Goal: Information Seeking & Learning: Learn about a topic

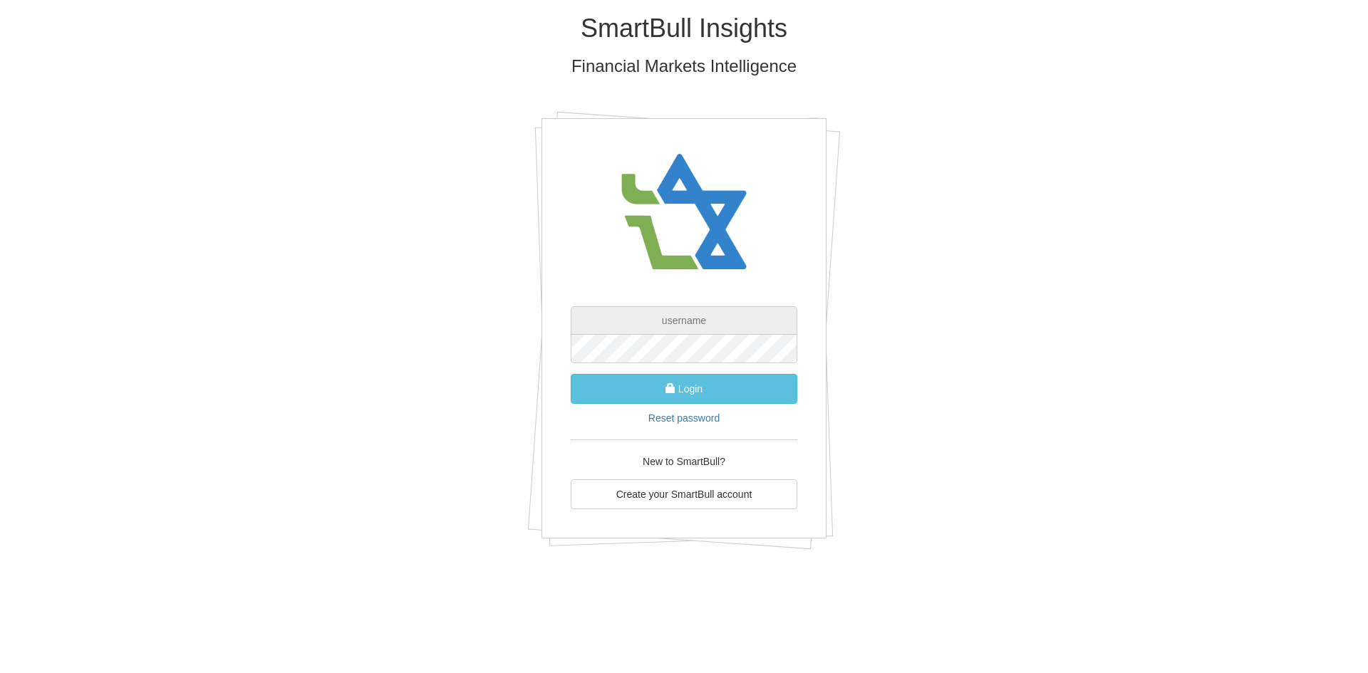
click at [655, 318] on input "text" at bounding box center [684, 320] width 227 height 28
paste input "[EMAIL_ADDRESS][DOMAIN_NAME]"
type input "[EMAIL_ADDRESS][DOMAIN_NAME]"
click at [1036, 374] on div "SmartBull Insights Financial Markets Intelligence gala@apex-md.co.il Login Rese…" at bounding box center [683, 287] width 833 height 574
click at [666, 377] on button "Login" at bounding box center [684, 389] width 227 height 30
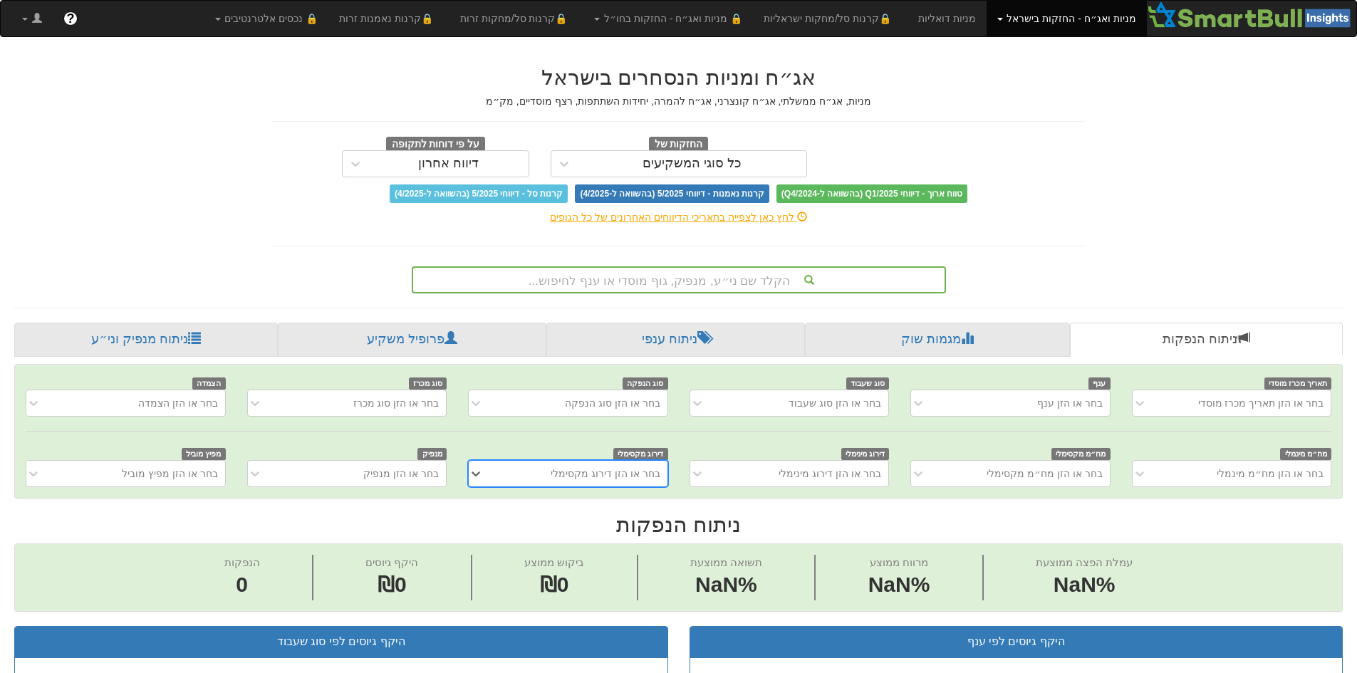
scroll to position [0, 11]
click at [673, 281] on div "הקלד שם ני״ע, מנפיק, גוף מוסדי או ענף לחיפוש..." at bounding box center [678, 280] width 531 height 24
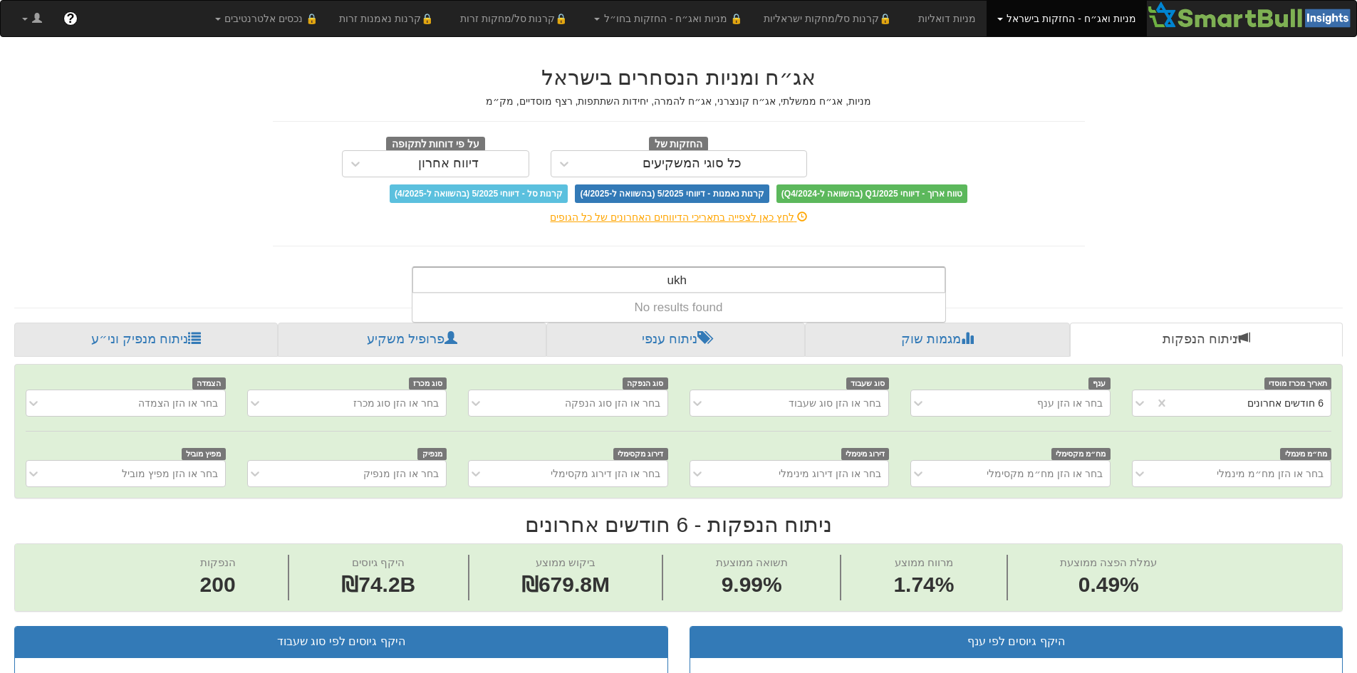
scroll to position [0, 0]
type input "c"
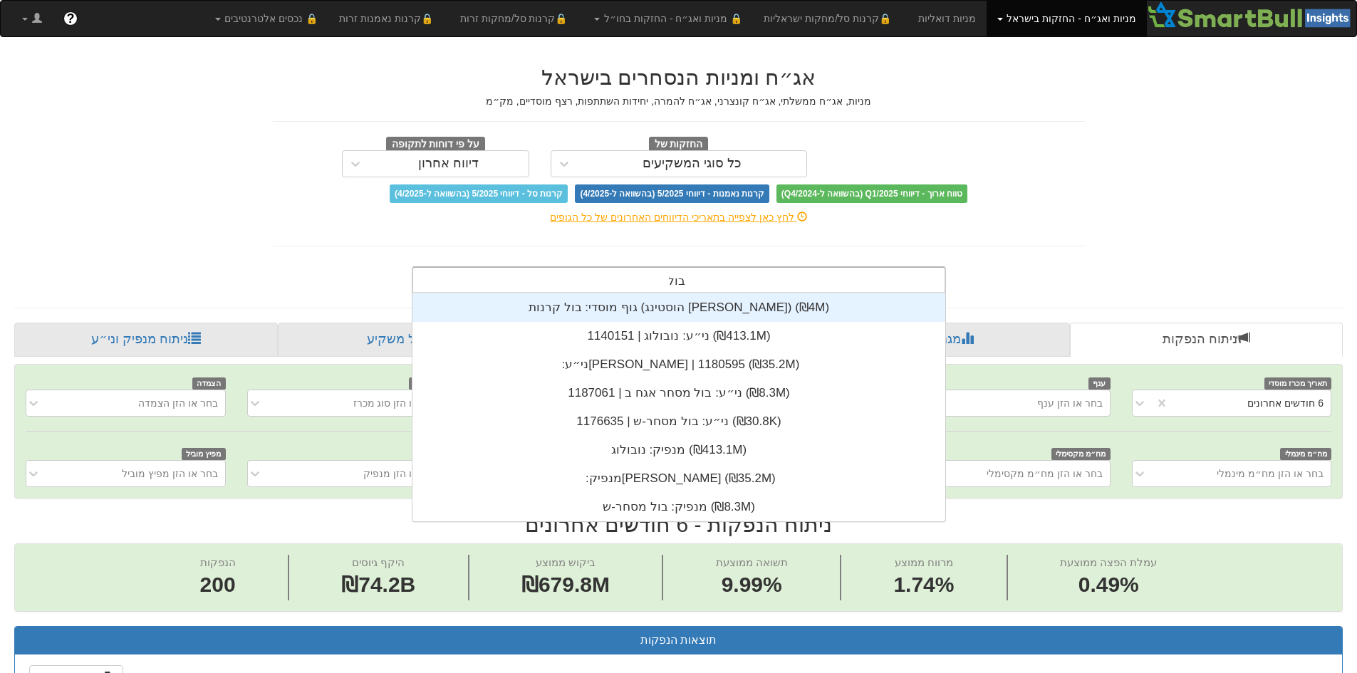
scroll to position [0, 2596]
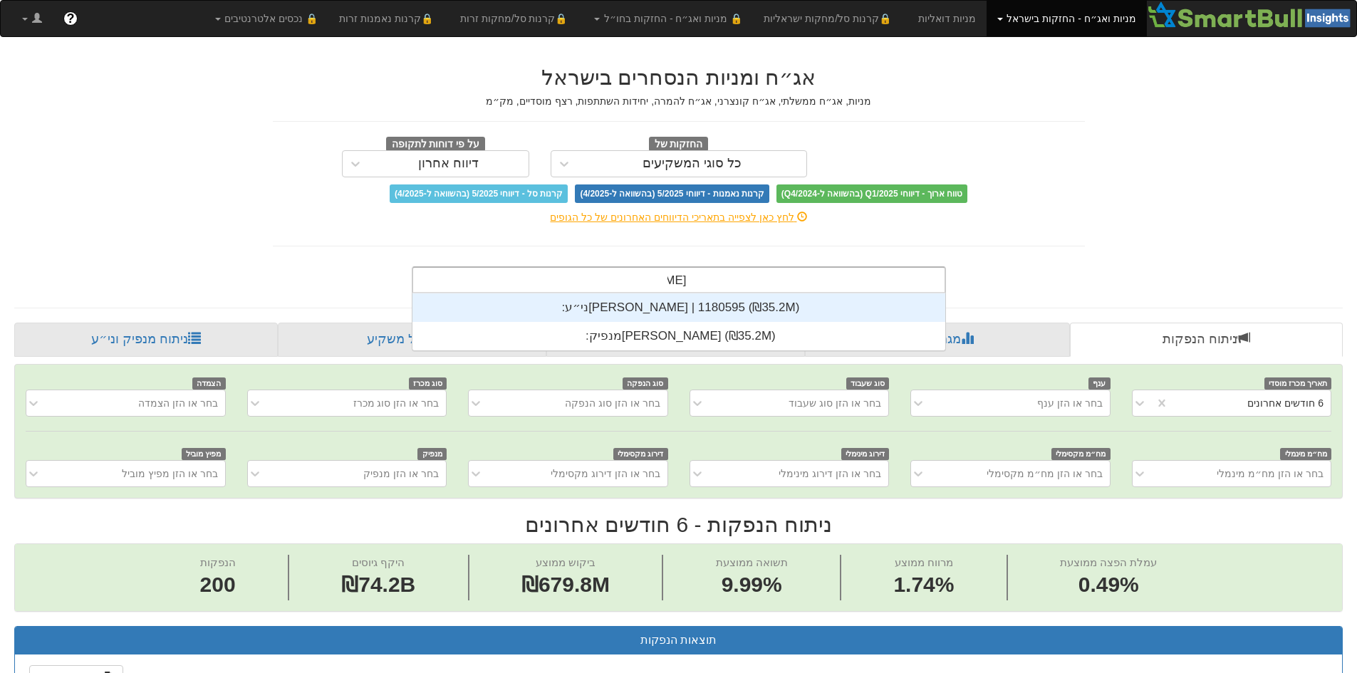
type input "[PERSON_NAME]"
click at [677, 304] on div "ני״ע: ‏[PERSON_NAME] | 1180595 ‎(₪35.2M)‎" at bounding box center [678, 307] width 533 height 28
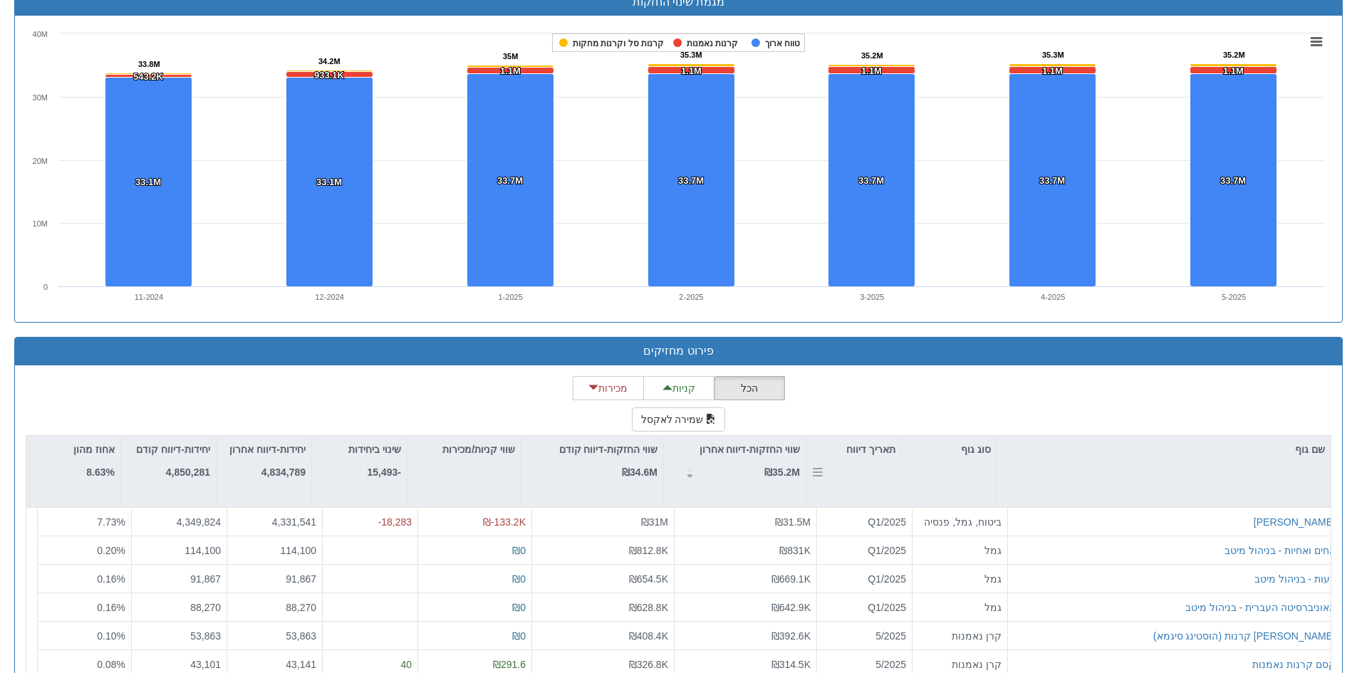
scroll to position [1030, 0]
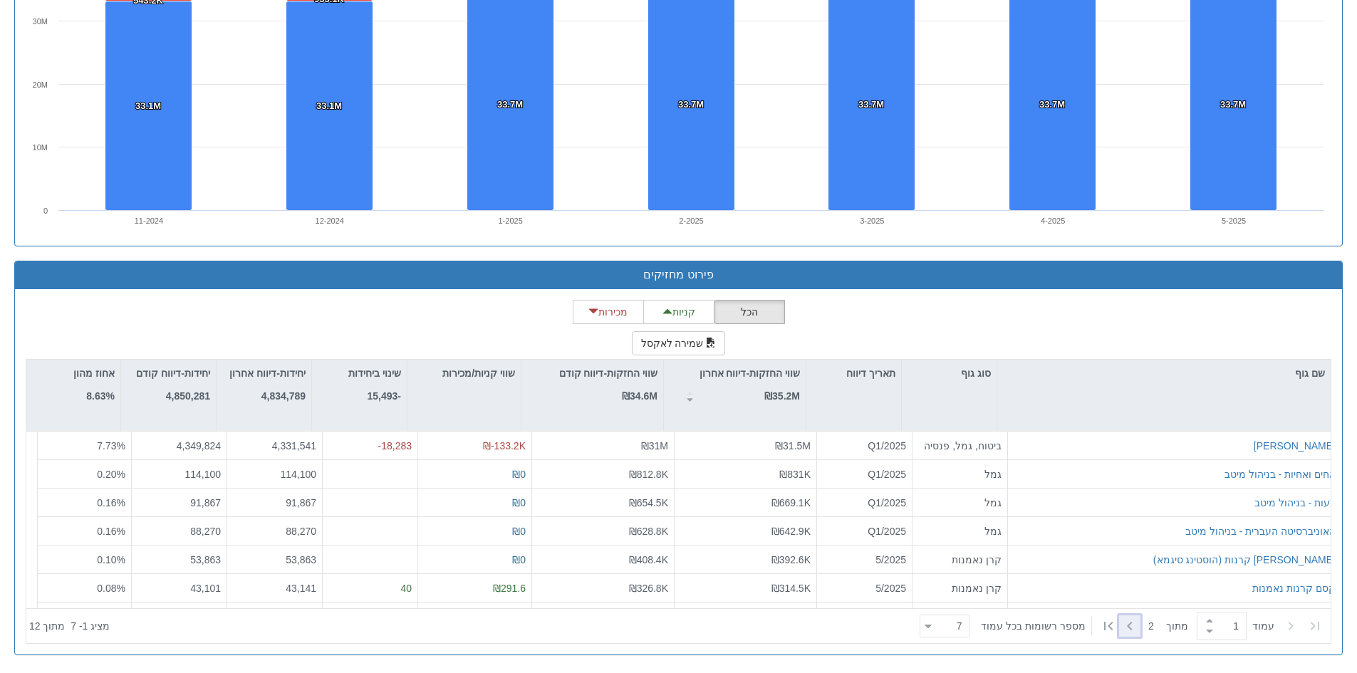
click at [1133, 628] on icon at bounding box center [1129, 626] width 17 height 17
type input "2"
